Goal: Task Accomplishment & Management: Manage account settings

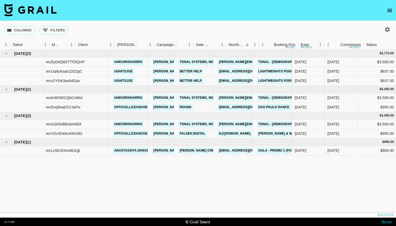
scroll to position [0, 99]
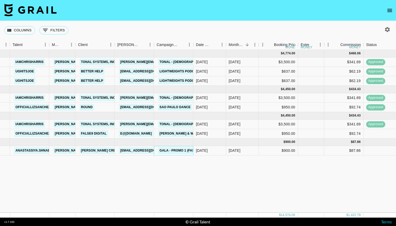
click at [174, 149] on link "GALA - Promo 1 (FASHION / HAIR & MAKEUP)" at bounding box center [195, 151] width 75 height 7
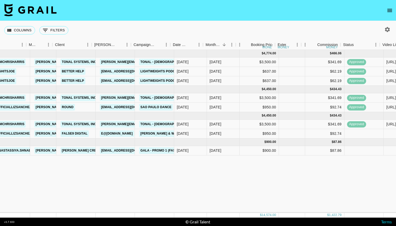
scroll to position [0, 111]
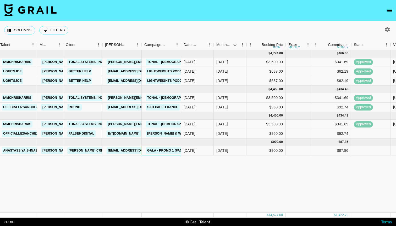
click at [173, 149] on link "GALA - Promo 1 (FASHION / HAIR & MAKEUP)" at bounding box center [183, 151] width 75 height 7
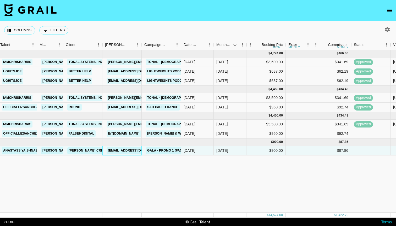
click at [121, 150] on link "sakura@ralphandco.com" at bounding box center [136, 151] width 59 height 7
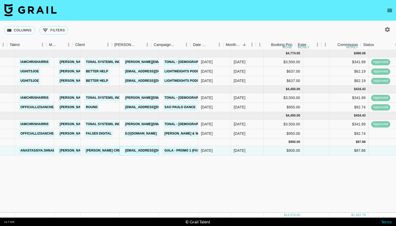
scroll to position [0, 89]
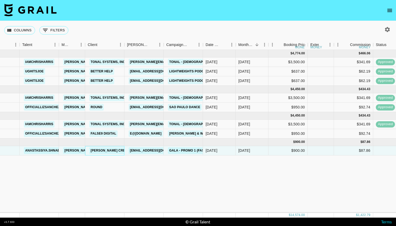
click at [111, 151] on link "[PERSON_NAME] Creative KK ([GEOGRAPHIC_DATA])" at bounding box center [133, 151] width 89 height 7
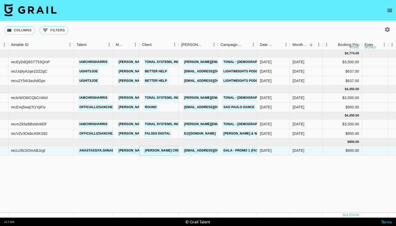
scroll to position [0, 34]
click at [238, 151] on link "GALA - Promo 1 (FASHION / HAIR & MAKEUP)" at bounding box center [260, 151] width 75 height 7
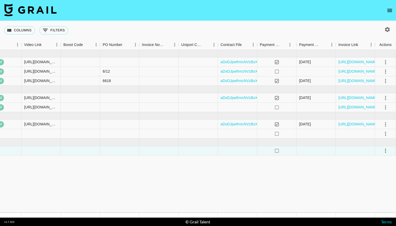
scroll to position [0, 0]
click at [387, 152] on icon "select merge strategy" at bounding box center [385, 151] width 6 height 6
click at [377, 160] on li "Confirm" at bounding box center [379, 162] width 34 height 9
click at [377, 201] on div "Approve" at bounding box center [374, 200] width 16 height 6
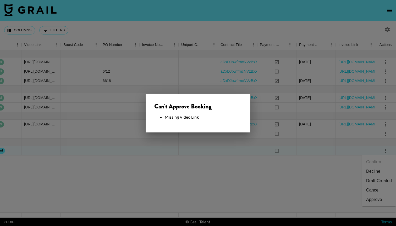
click at [271, 151] on div at bounding box center [198, 113] width 396 height 226
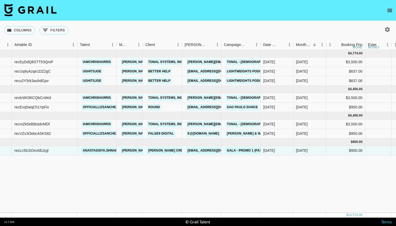
scroll to position [0, 41]
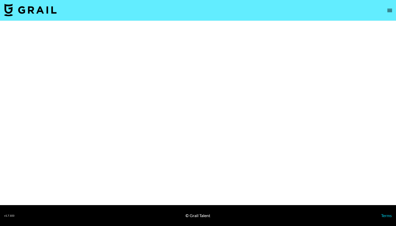
select select "Multi"
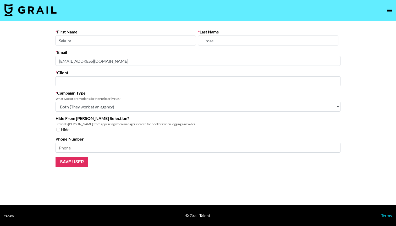
type input "[PERSON_NAME] Creative KK ([GEOGRAPHIC_DATA])"
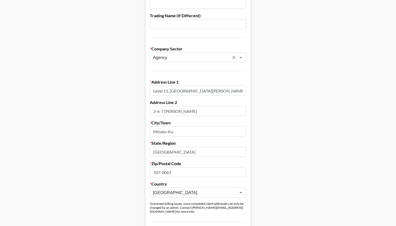
scroll to position [100, 0]
